Goal: Information Seeking & Learning: Learn about a topic

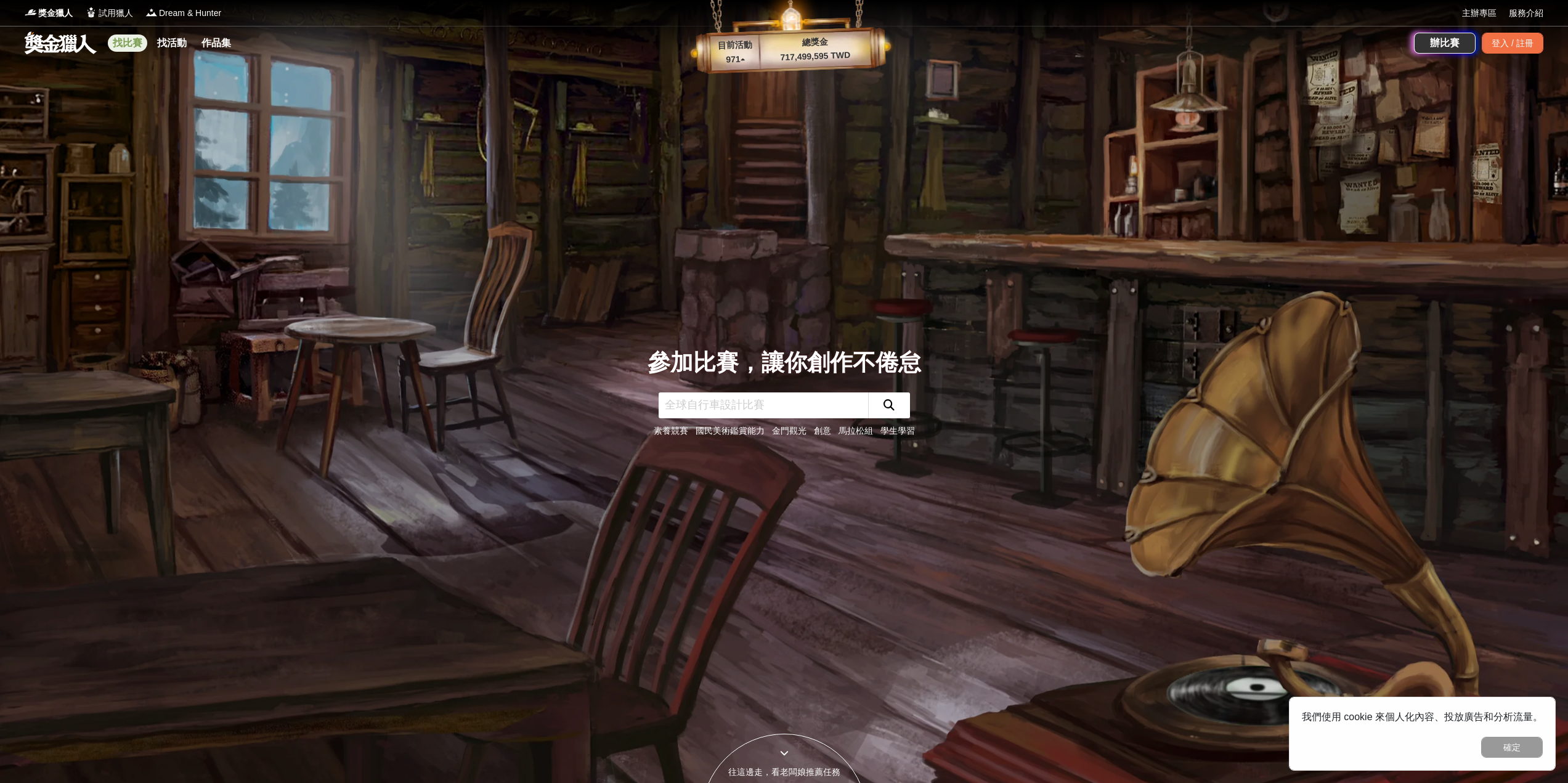
click at [133, 37] on link "找比賽" at bounding box center [127, 43] width 39 height 17
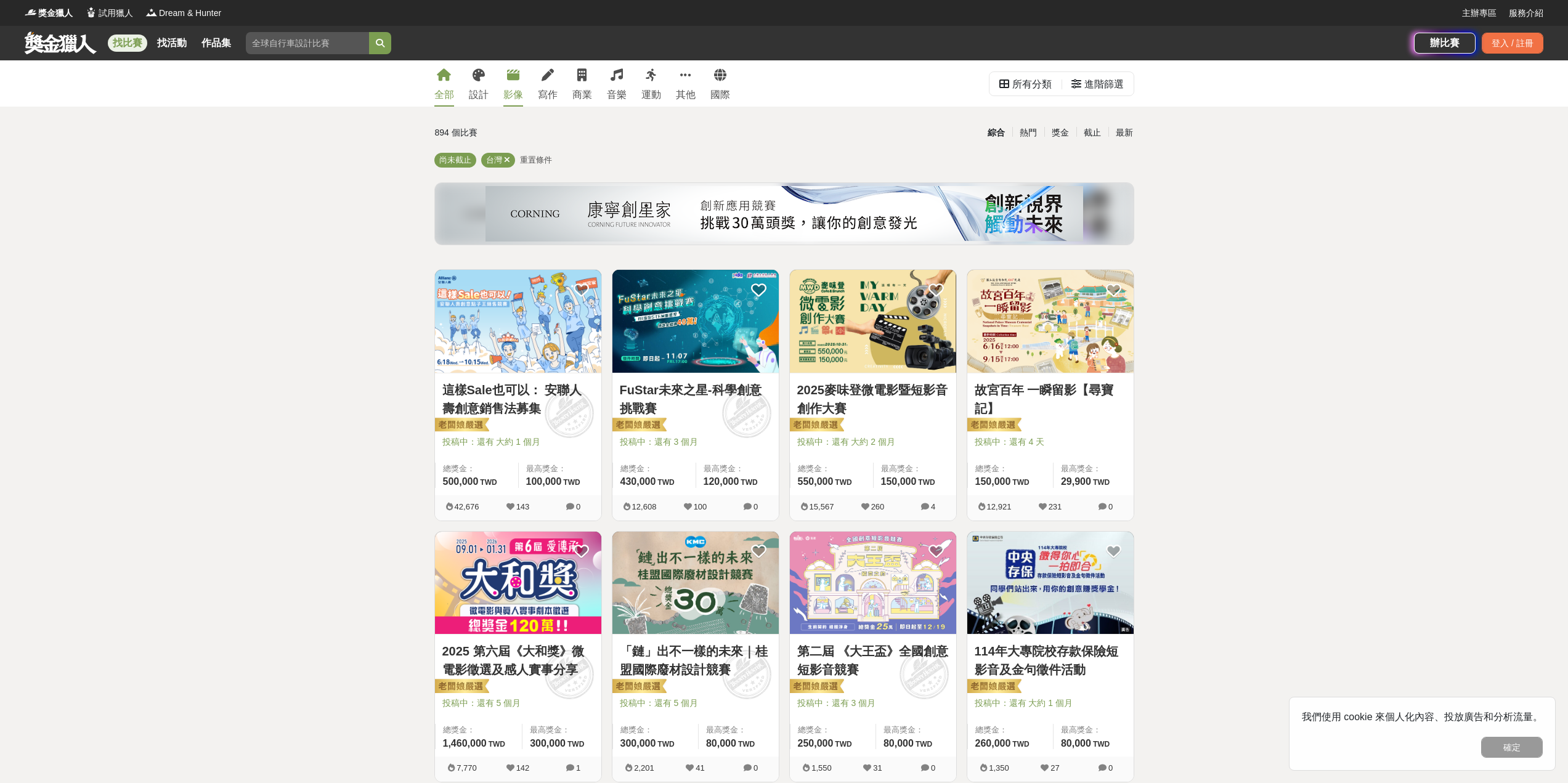
click at [519, 86] on link "影像" at bounding box center [513, 83] width 20 height 46
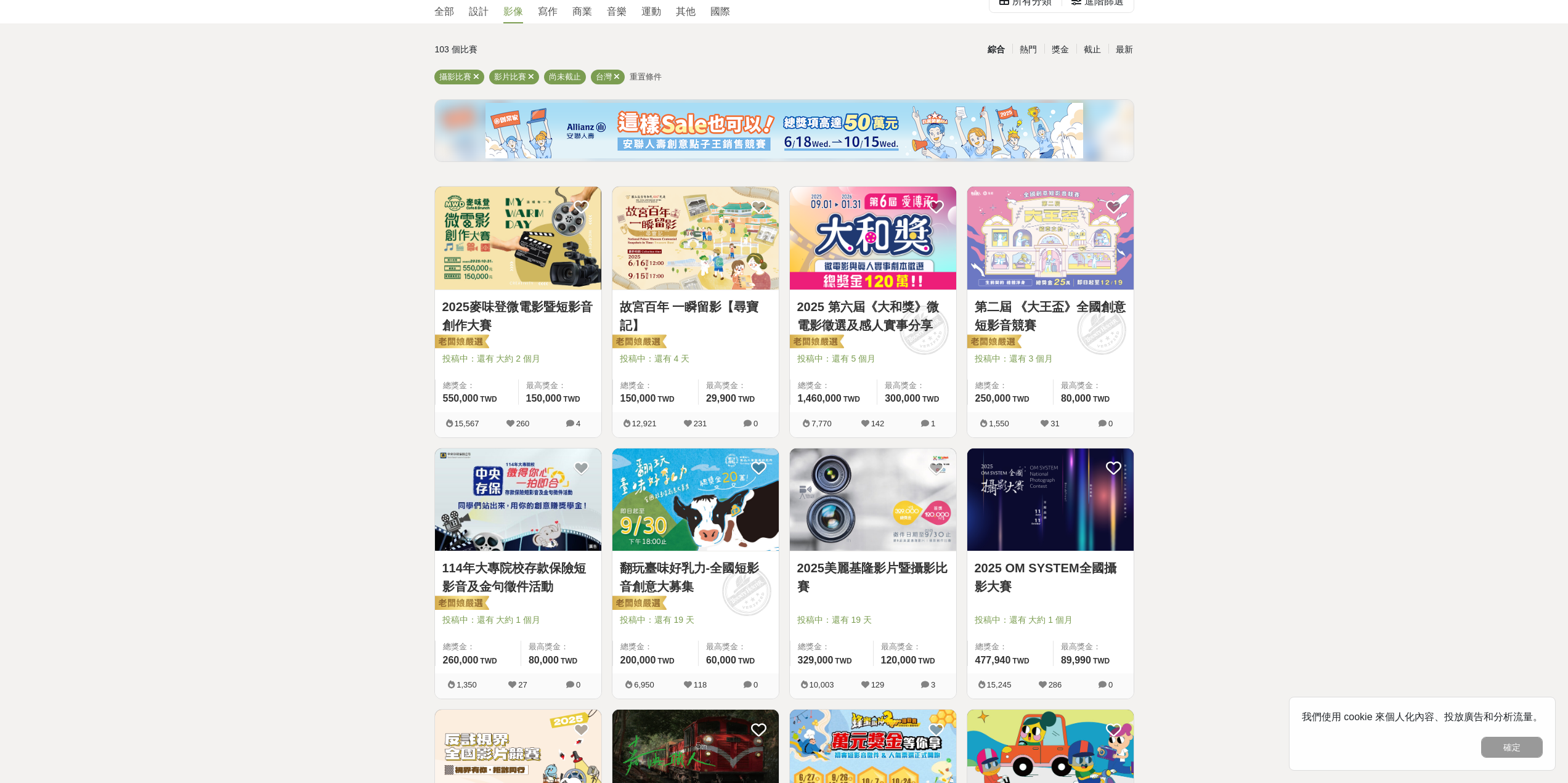
scroll to position [123, 0]
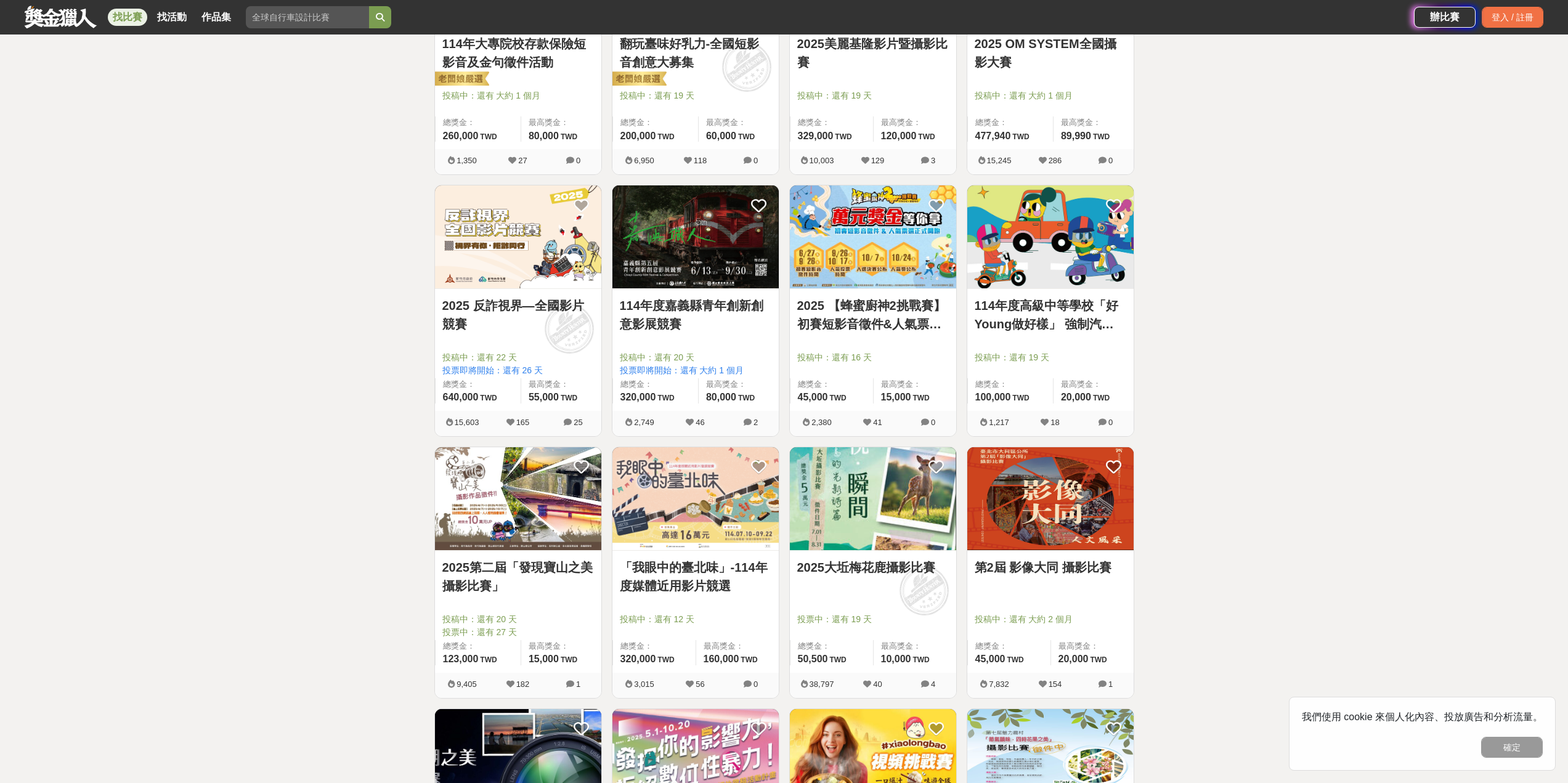
scroll to position [617, 0]
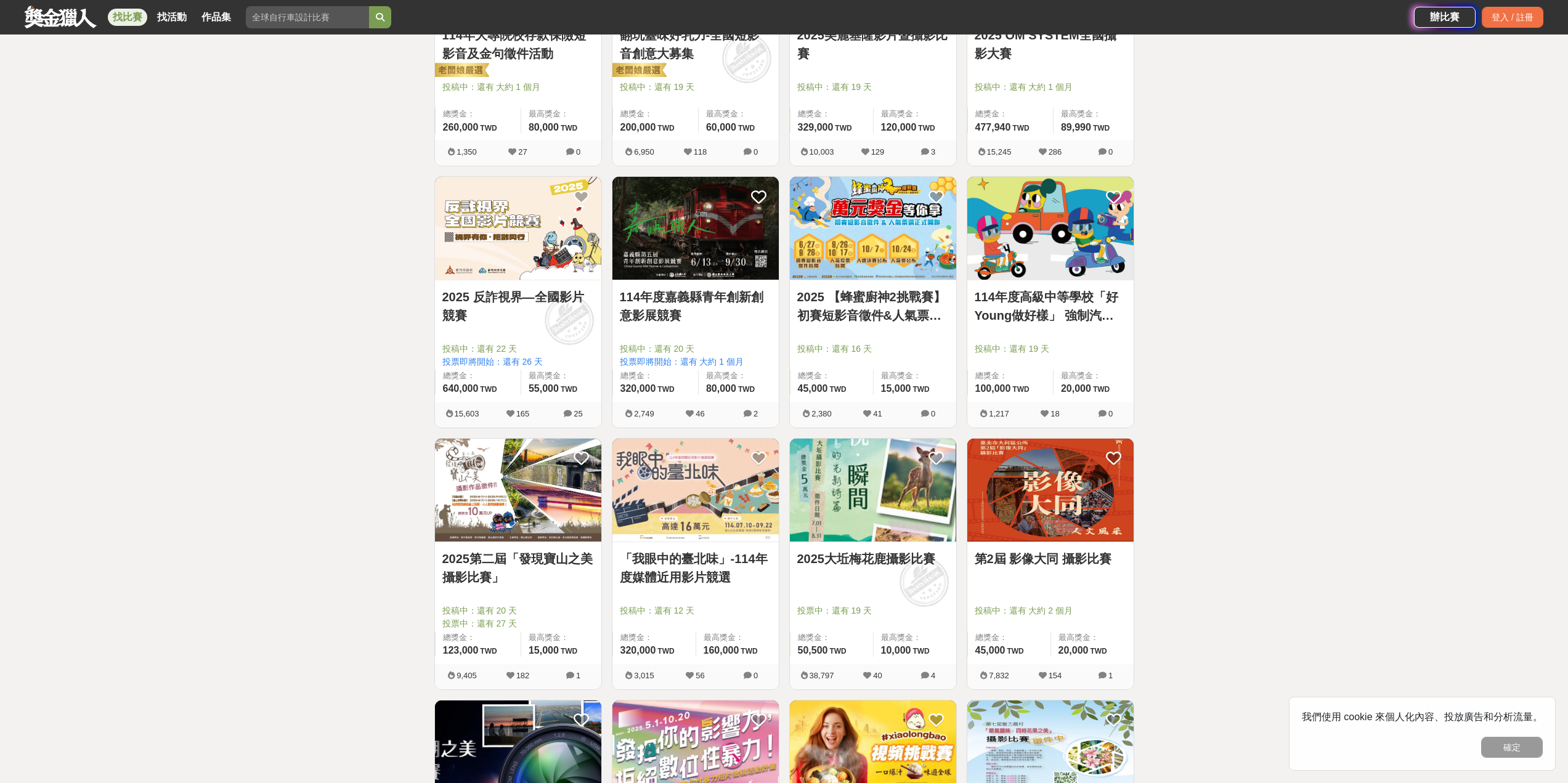
click at [1148, 346] on div "全部 設計 影像 寫作 商業 音樂 運動 其他 國際 所有分類 進階篩選 103 個比賽 綜合 熱門 獎金 截止 最新 攝影比賽 影片比賽 尚未截止 台灣 重…" at bounding box center [784, 422] width 1568 height 1955
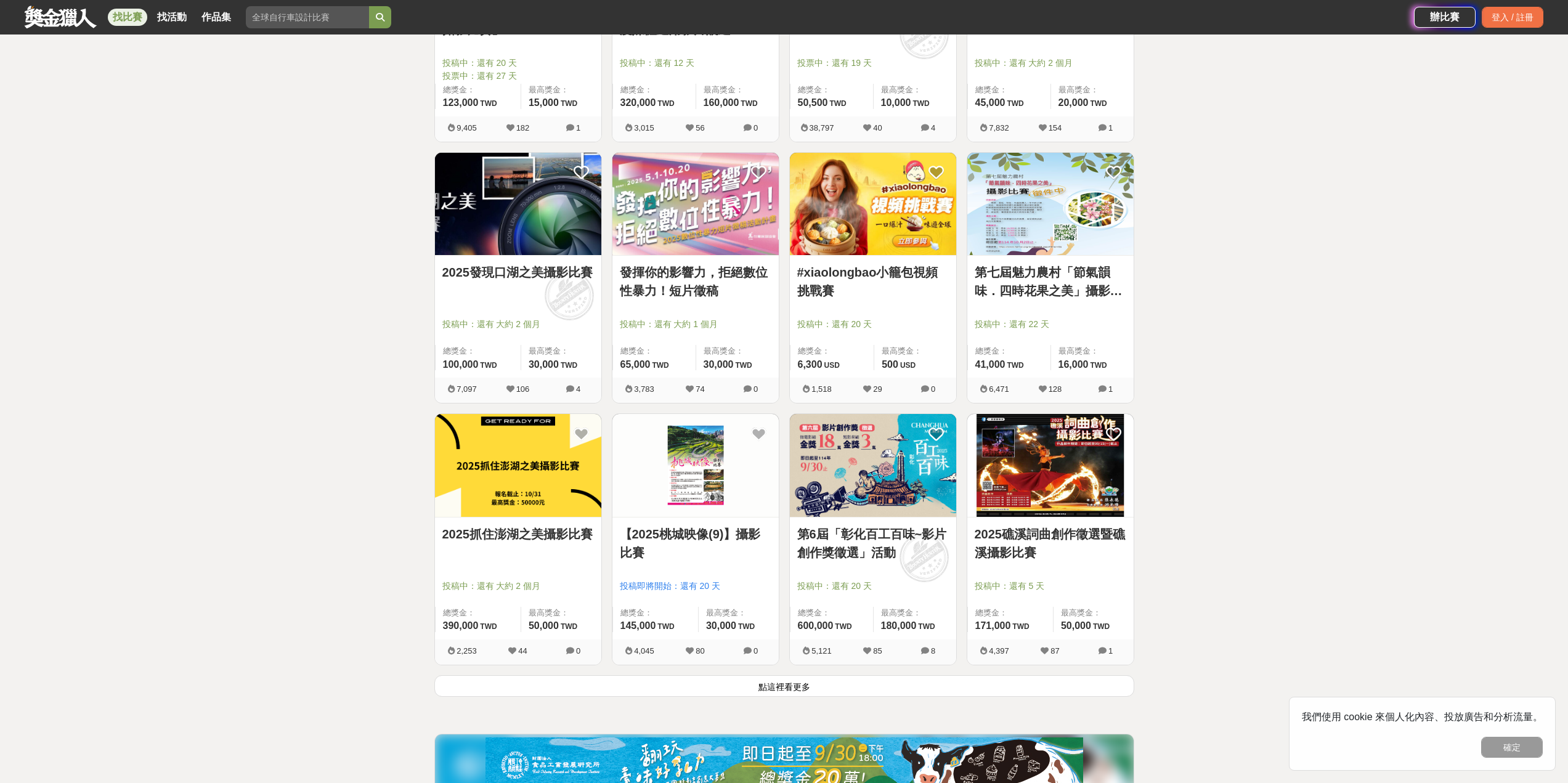
scroll to position [1171, 0]
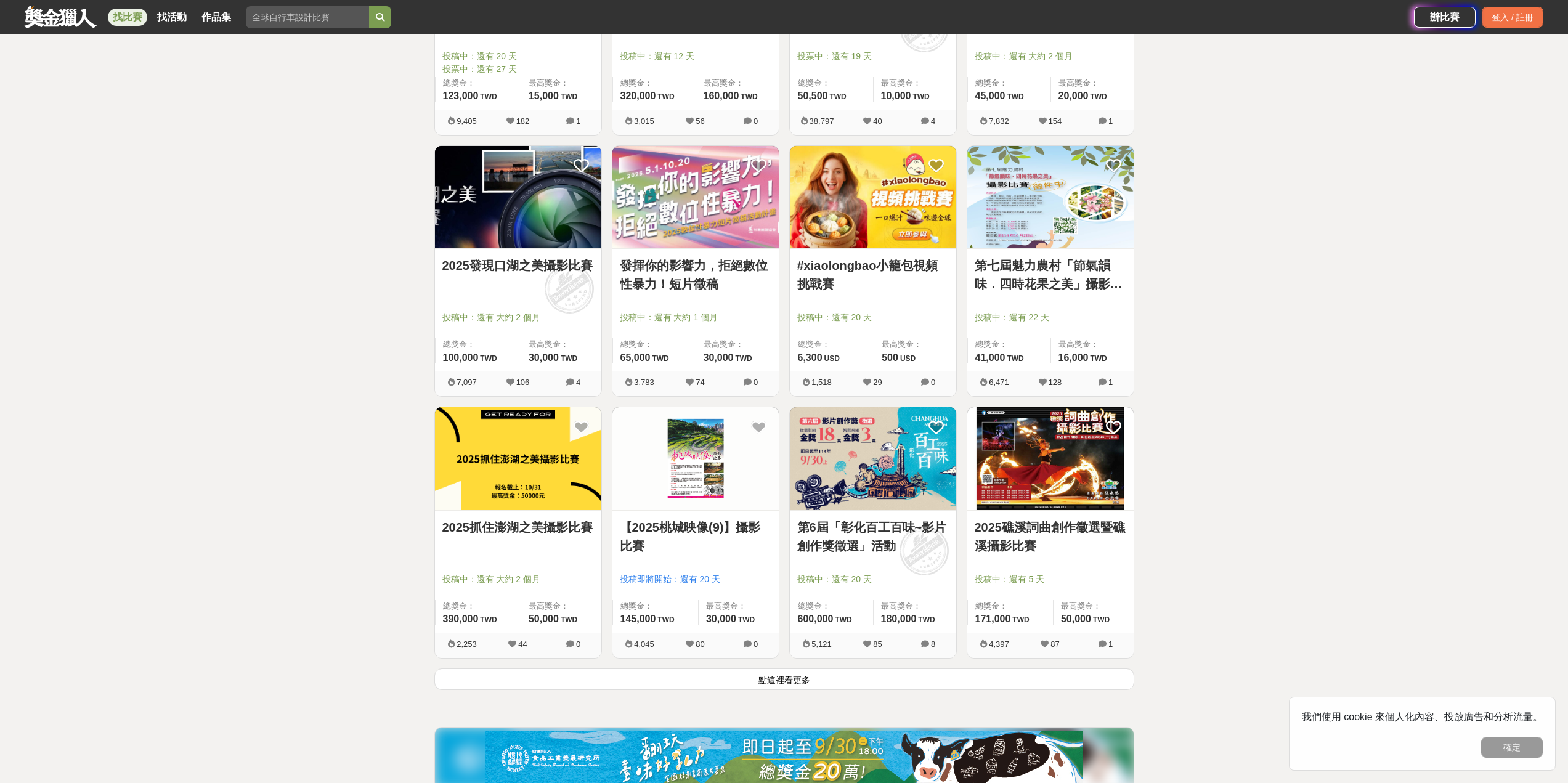
click at [494, 519] on link "2025抓住澎湖之美攝影比賽" at bounding box center [518, 527] width 152 height 18
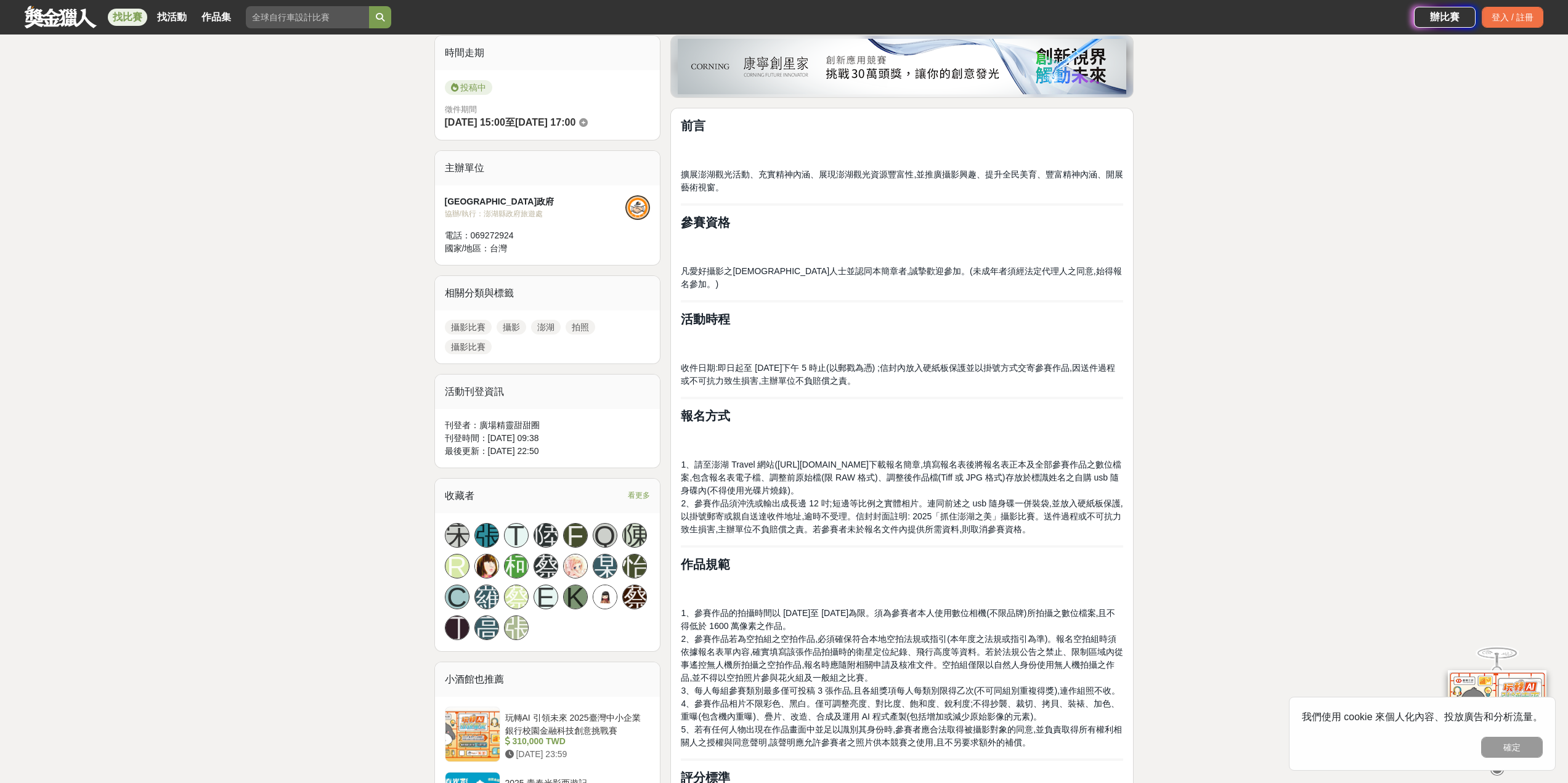
scroll to position [308, 0]
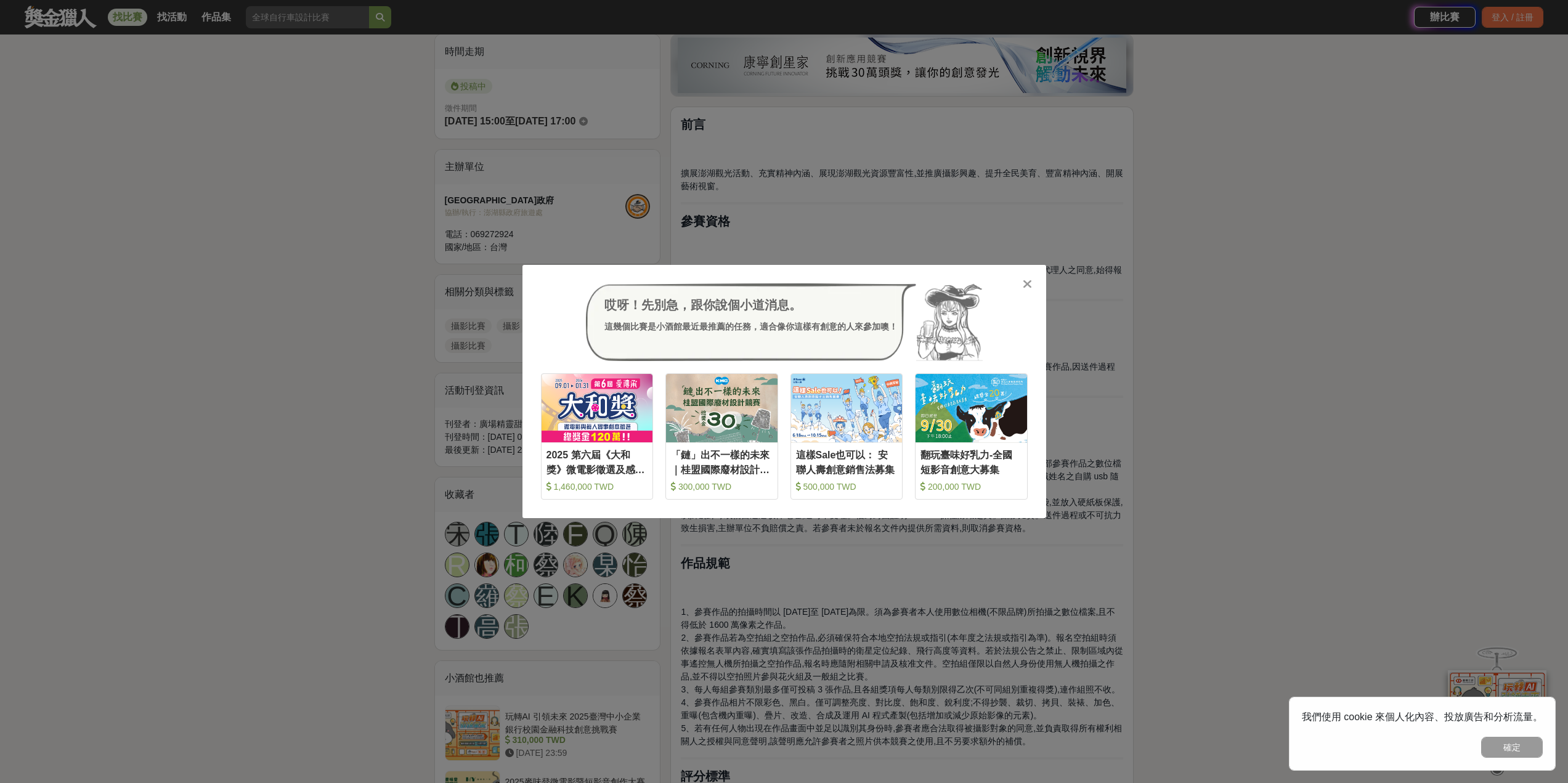
click at [1029, 287] on icon at bounding box center [1027, 284] width 9 height 12
